Goal: Task Accomplishment & Management: Manage account settings

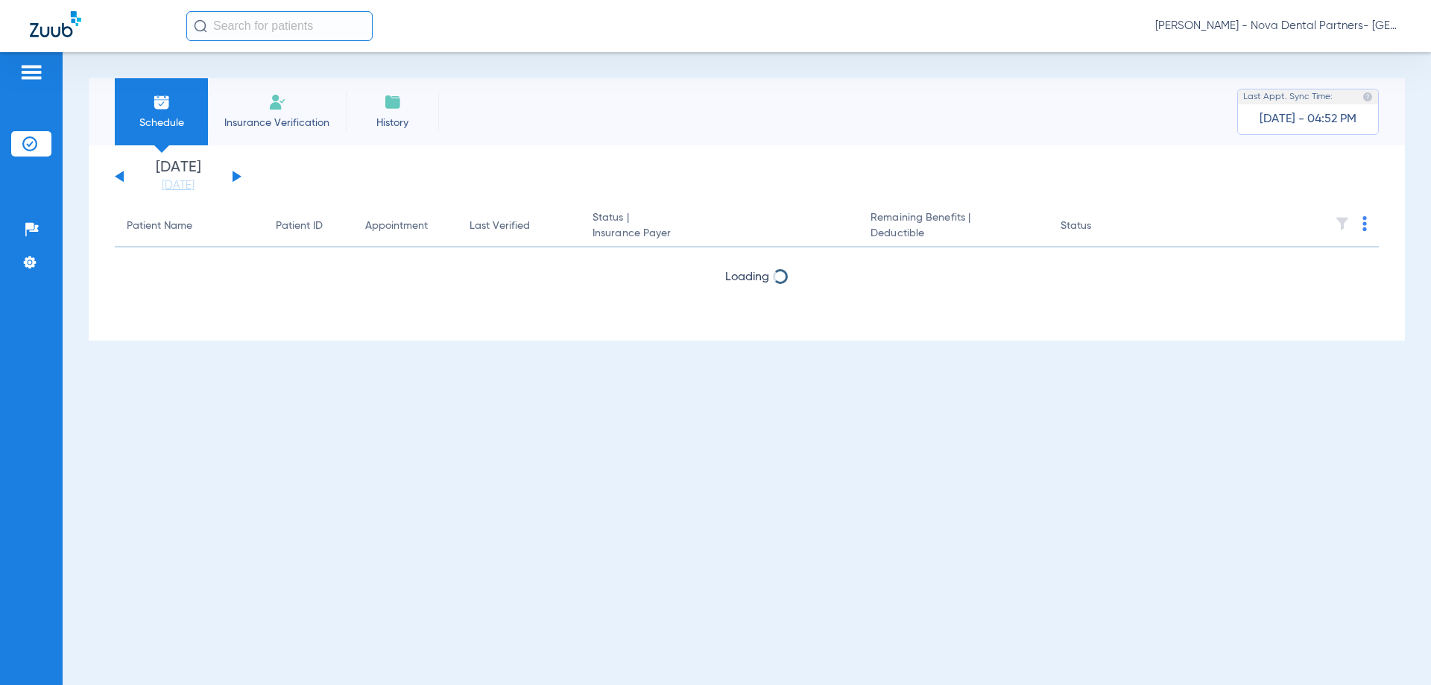
click at [237, 174] on button at bounding box center [237, 176] width 9 height 11
drag, startPoint x: 1367, startPoint y: 236, endPoint x: 1366, endPoint y: 228, distance: 7.5
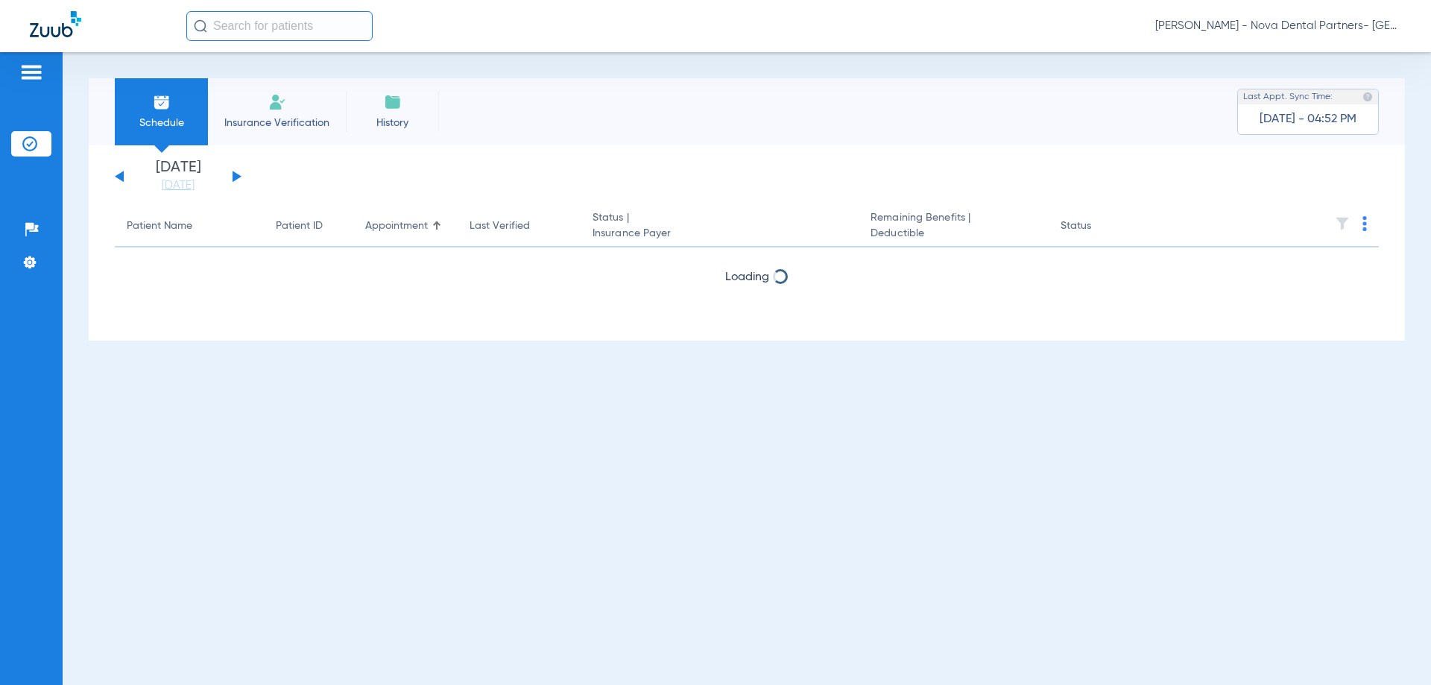
click at [1367, 231] on th at bounding box center [1265, 227] width 230 height 42
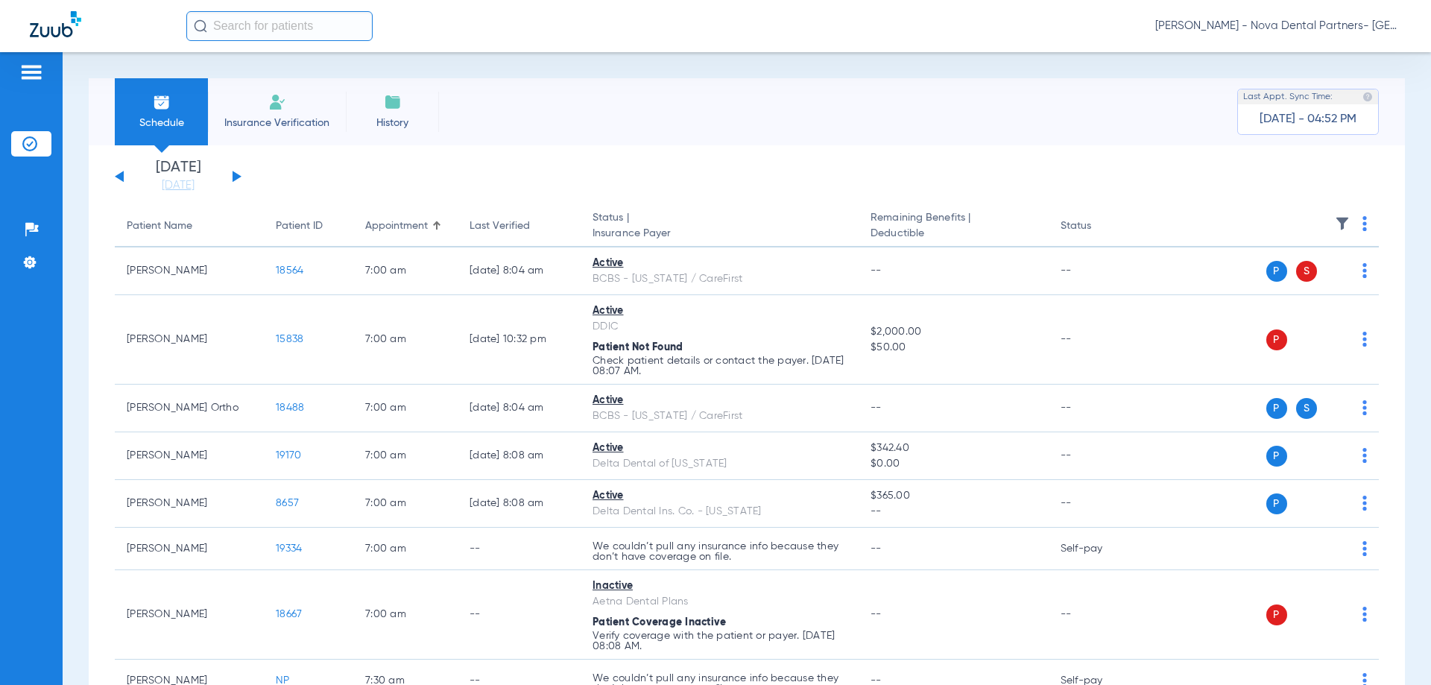
click at [1365, 228] on th at bounding box center [1265, 227] width 230 height 42
click at [1352, 230] on th at bounding box center [1265, 227] width 230 height 42
click at [1363, 230] on img at bounding box center [1365, 223] width 4 height 15
click at [1034, 188] on div at bounding box center [715, 342] width 1431 height 685
